Goal: Task Accomplishment & Management: Manage account settings

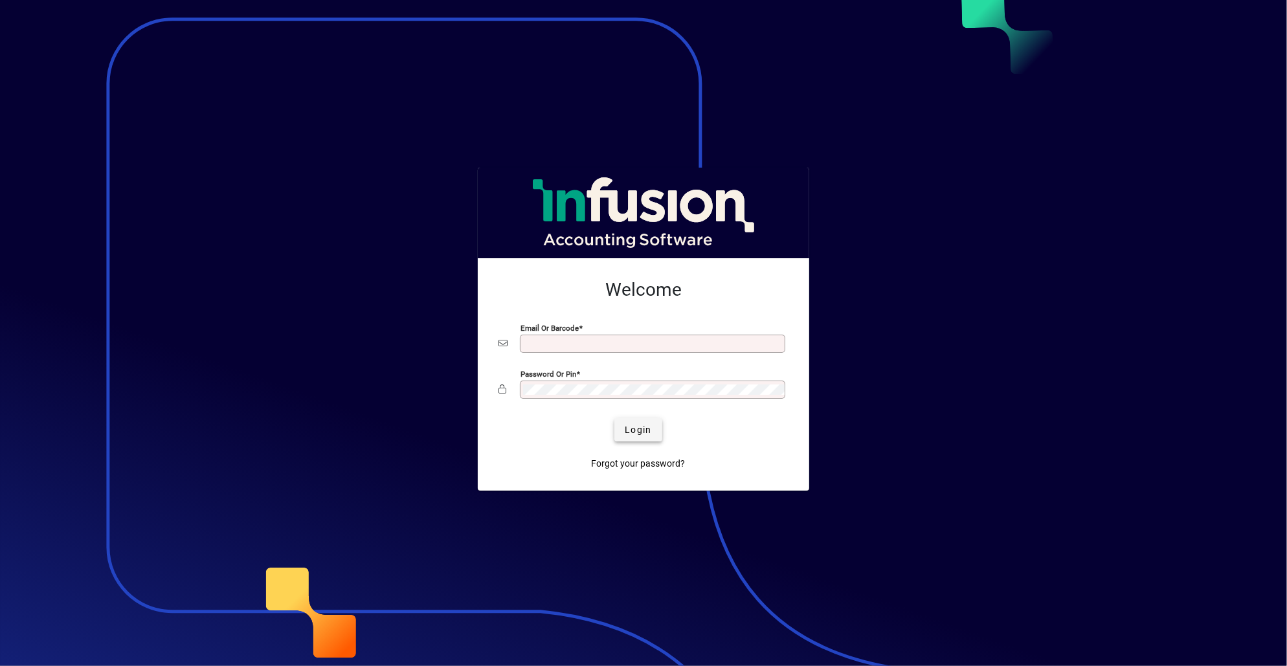
type input "**********"
click at [617, 424] on span "submit" at bounding box center [637, 429] width 47 height 31
